Goal: Navigation & Orientation: Find specific page/section

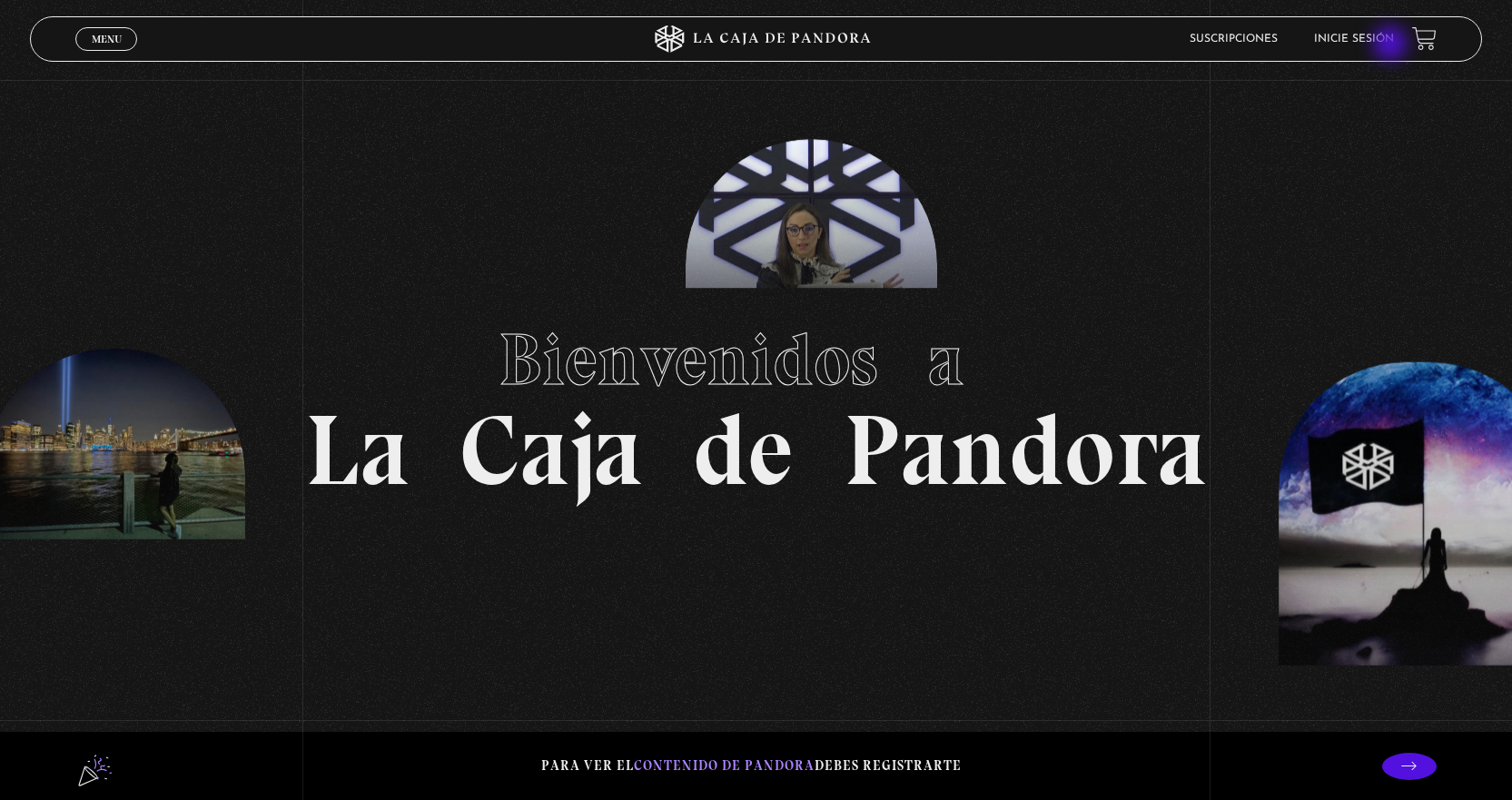
click at [1392, 44] on link "Inicie sesión" at bounding box center [1354, 39] width 80 height 11
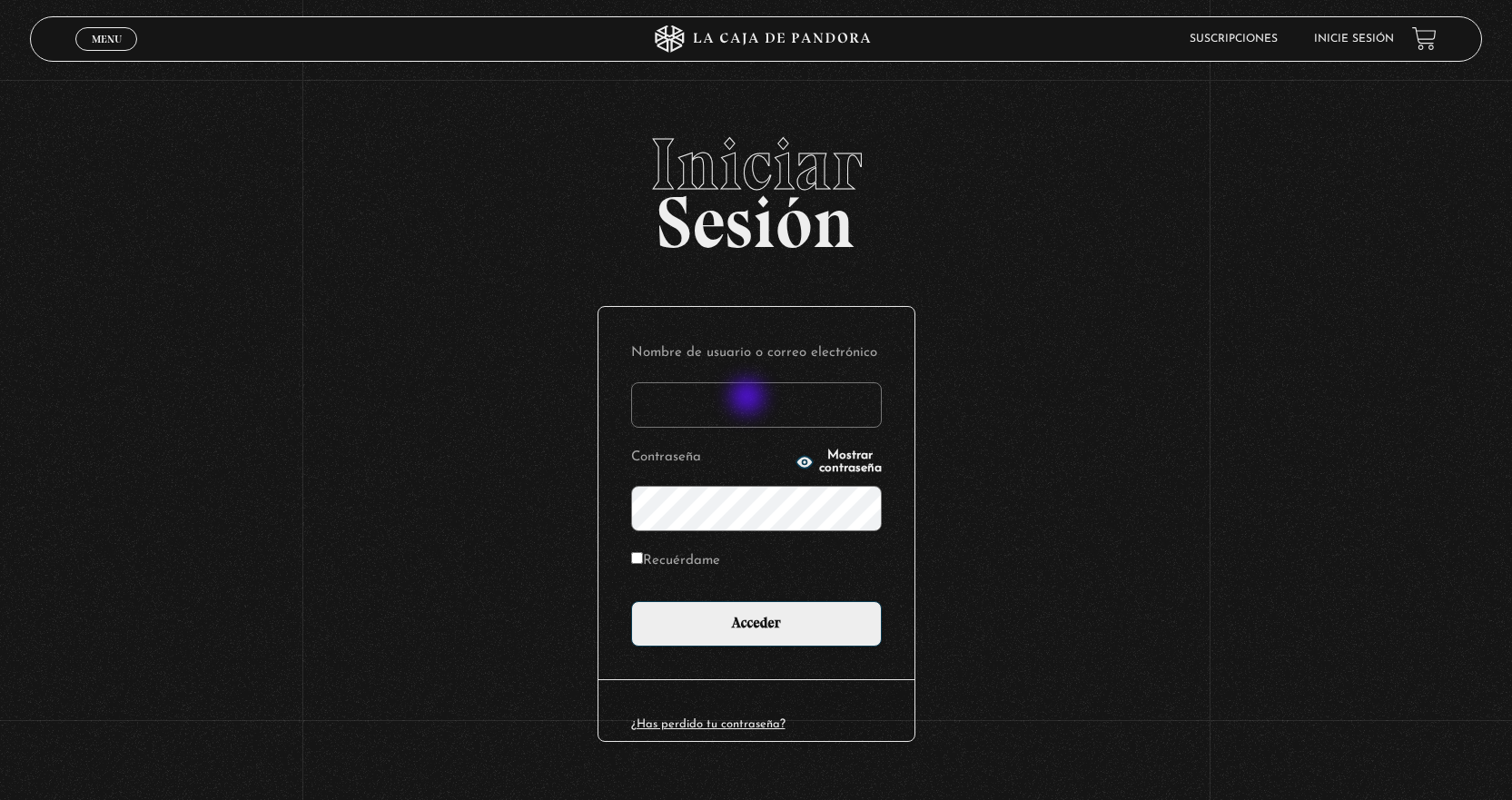
click at [755, 397] on input "Nombre de usuario o correo electrónico" at bounding box center [757, 405] width 251 height 45
type input "[EMAIL_ADDRESS][DOMAIN_NAME]"
click at [631, 600] on input "Acceder" at bounding box center [757, 623] width 251 height 45
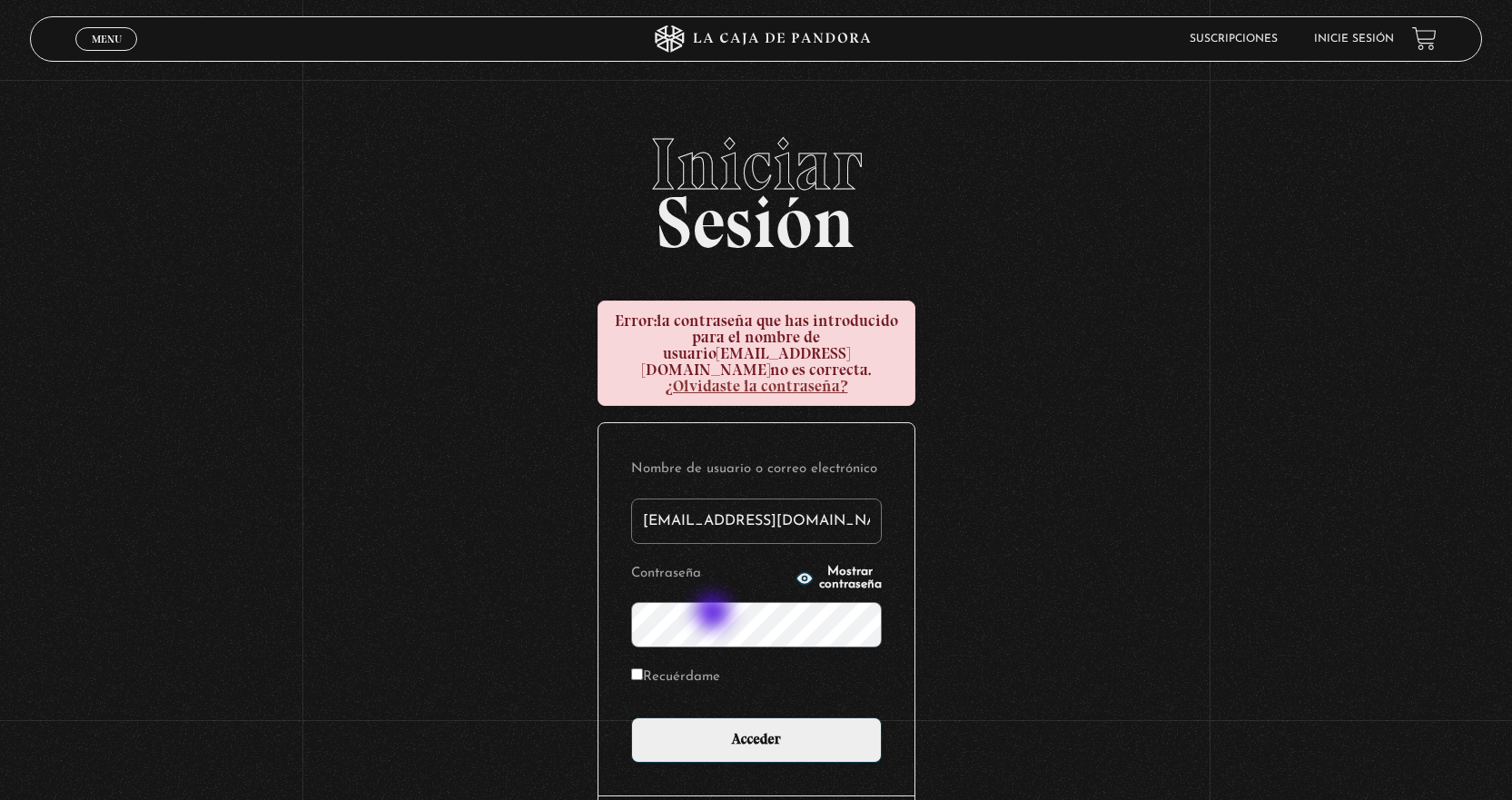
click at [631, 717] on input "Acceder" at bounding box center [757, 740] width 251 height 45
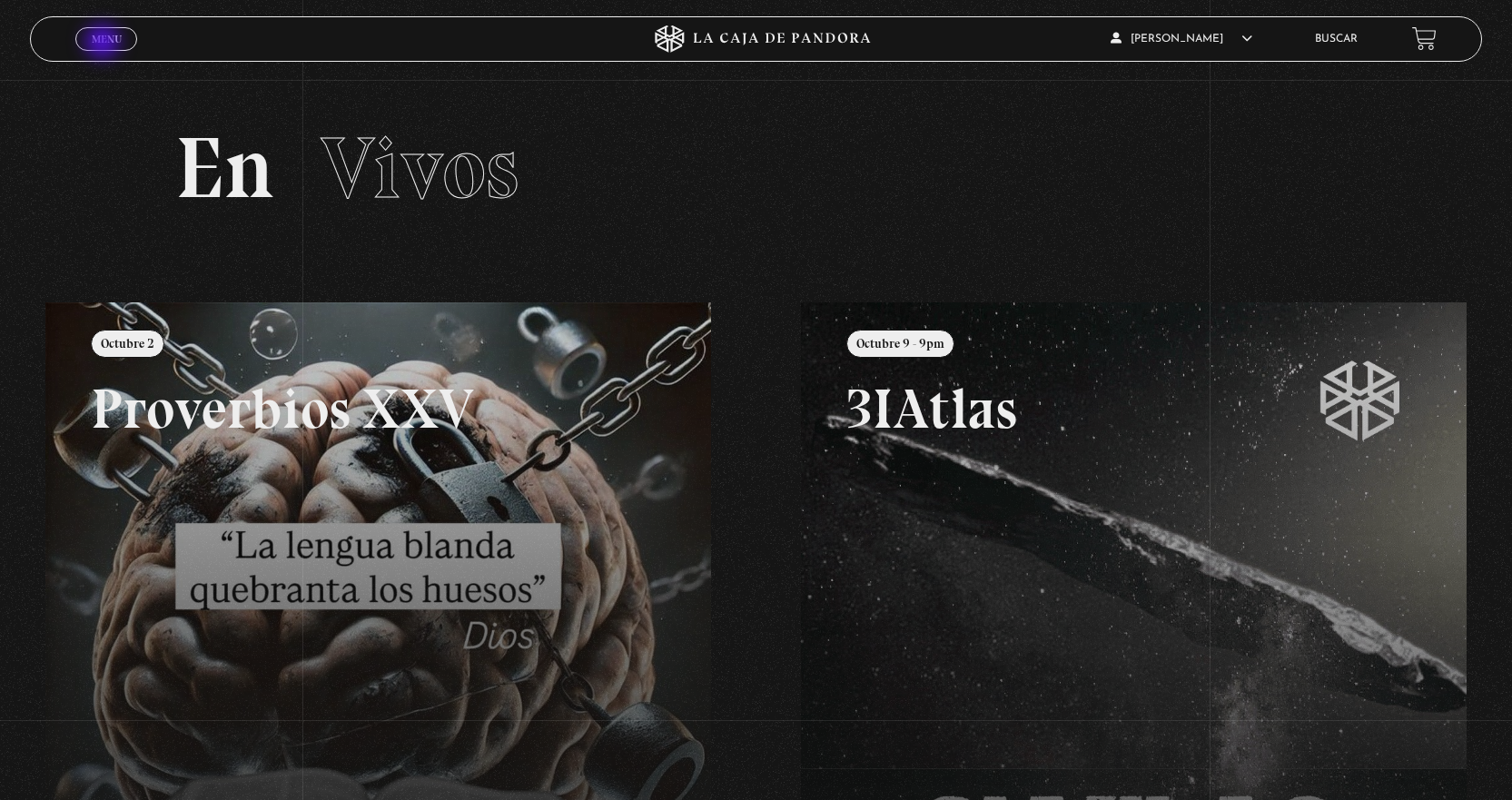
click at [105, 43] on span "Menu" at bounding box center [107, 39] width 30 height 11
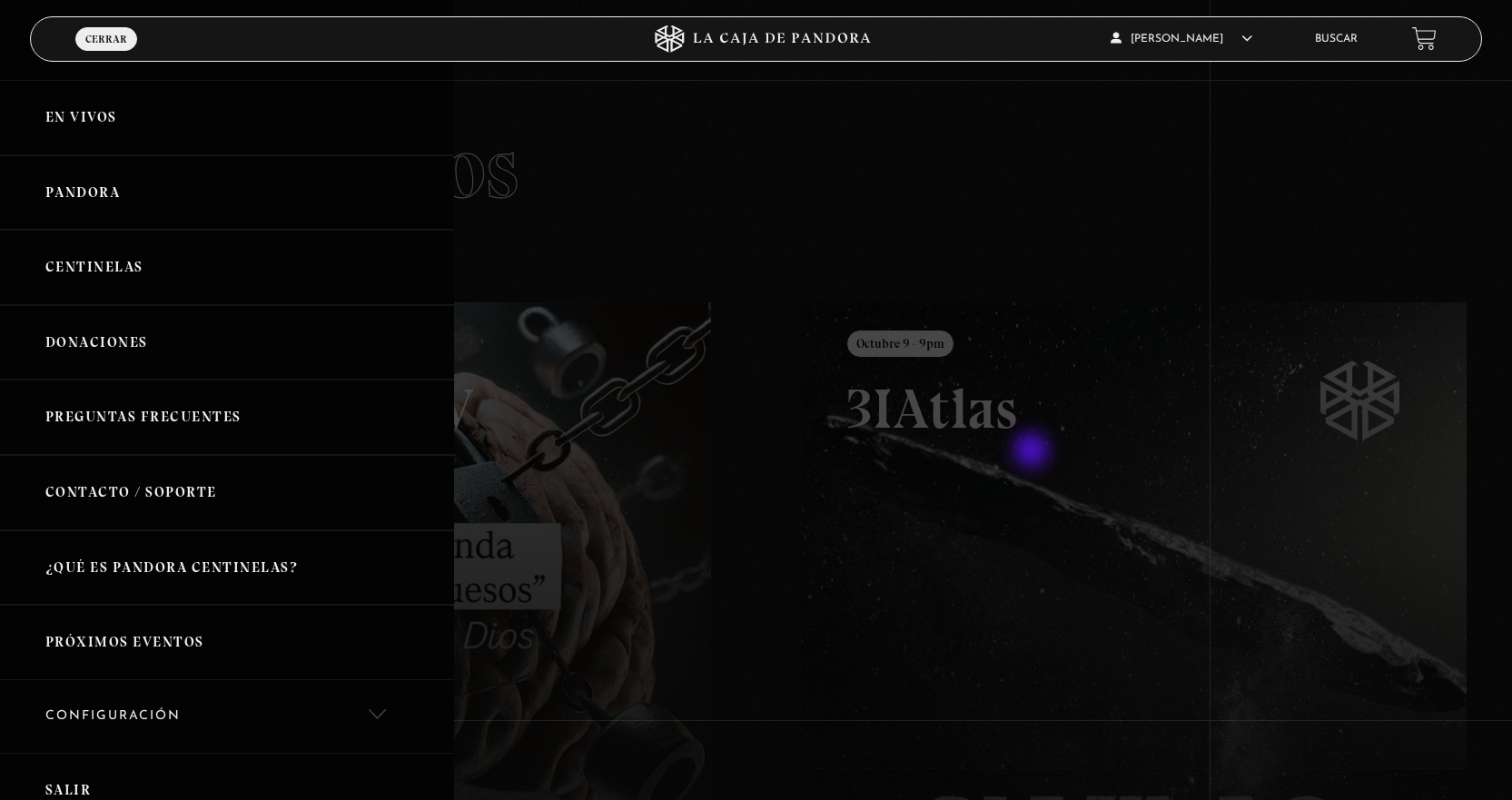
click at [1034, 452] on div at bounding box center [756, 400] width 1512 height 800
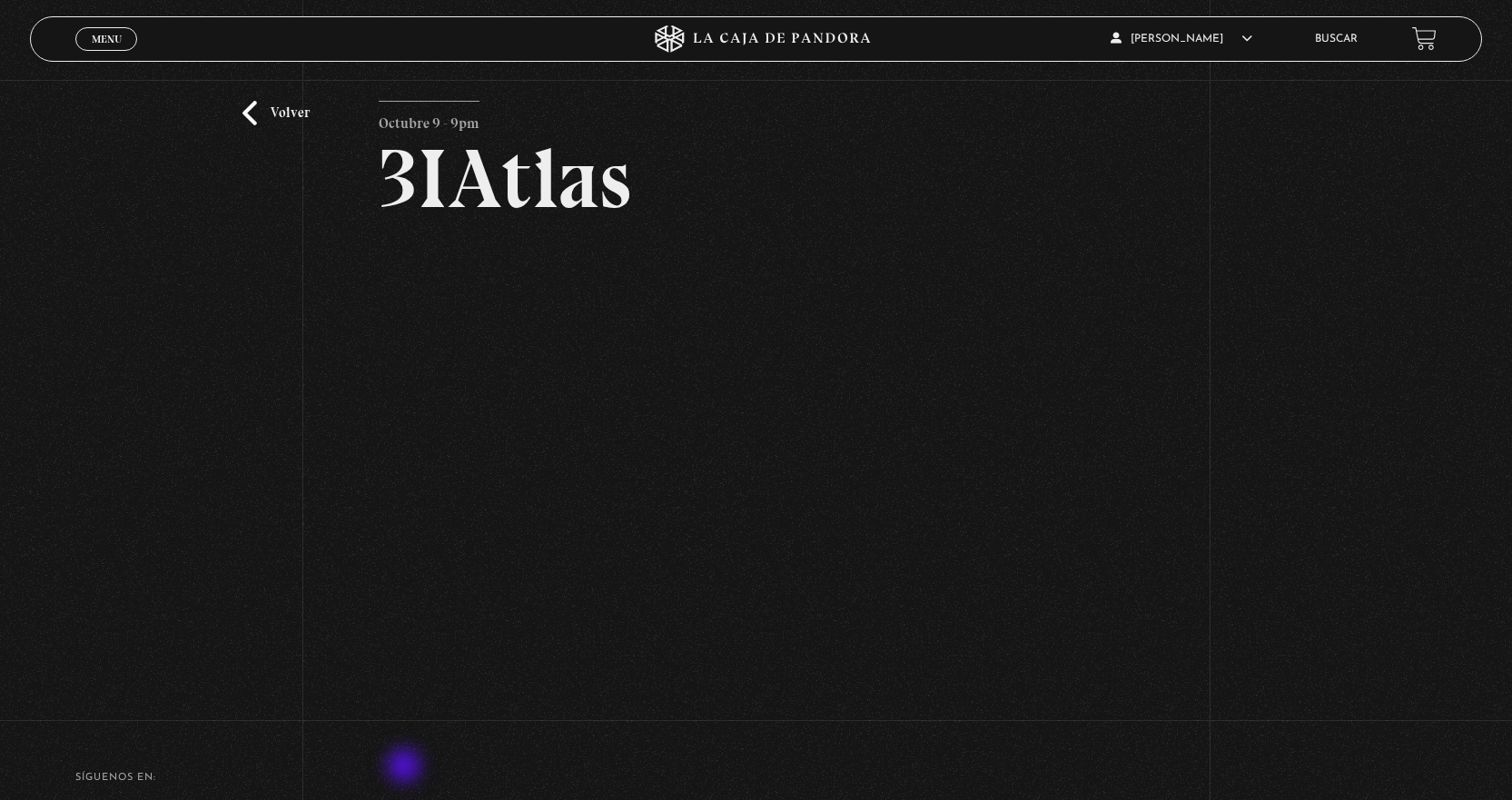
scroll to position [91, 0]
